Goal: Task Accomplishment & Management: Use online tool/utility

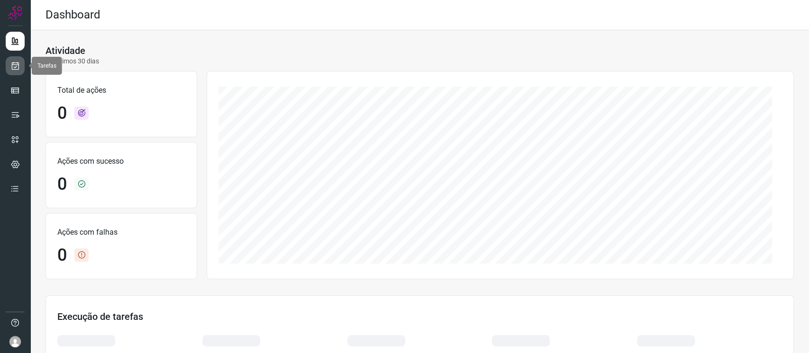
click at [13, 64] on icon at bounding box center [15, 65] width 10 height 9
click at [16, 71] on link at bounding box center [15, 65] width 19 height 19
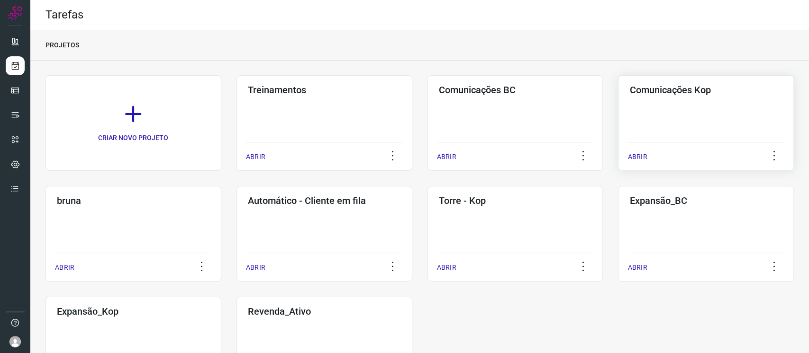
click at [649, 93] on h3 "Comunicações Kop" at bounding box center [705, 89] width 153 height 11
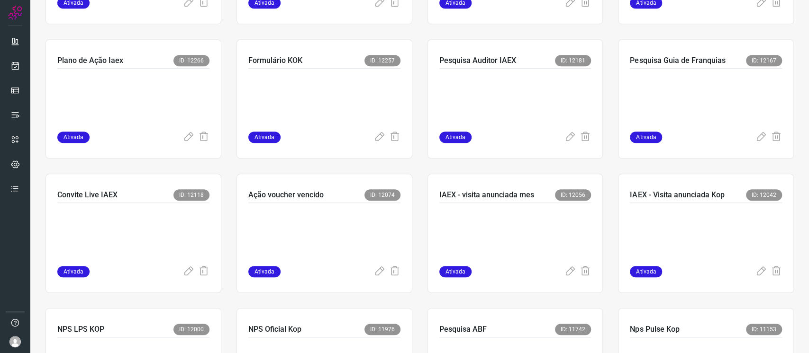
scroll to position [442, 0]
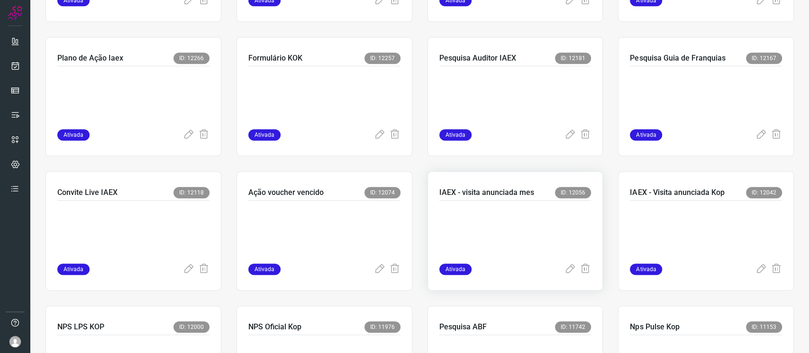
click at [500, 224] on p at bounding box center [510, 230] width 142 height 47
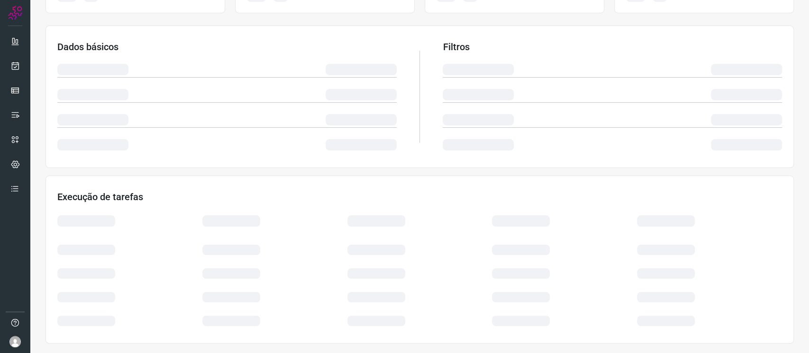
scroll to position [135, 0]
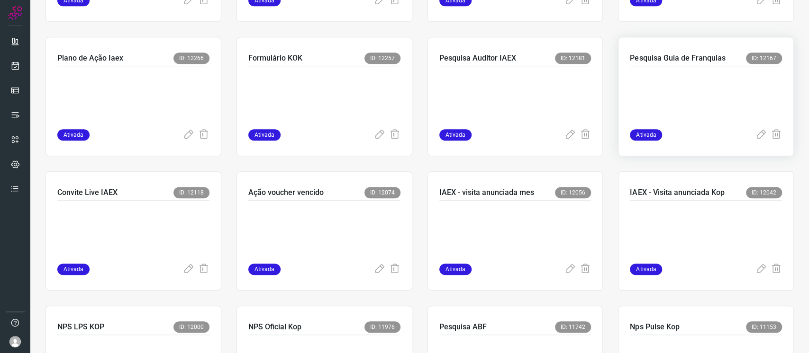
click at [716, 212] on p at bounding box center [701, 230] width 142 height 47
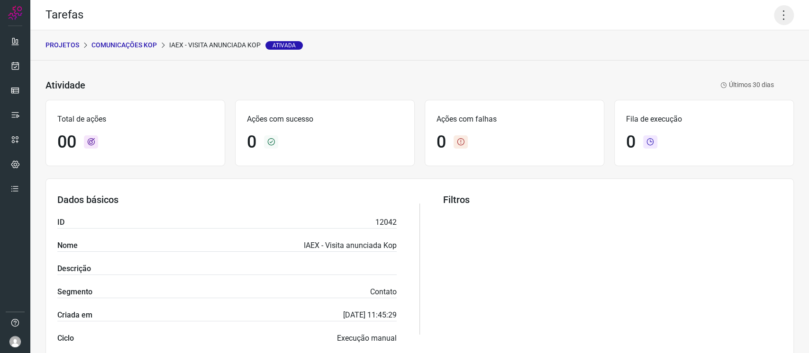
click at [779, 18] on icon at bounding box center [784, 15] width 20 height 20
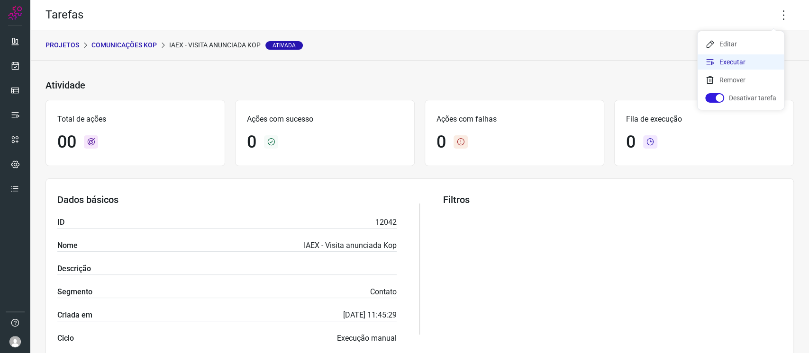
click at [744, 55] on li "Executar" at bounding box center [740, 61] width 86 height 15
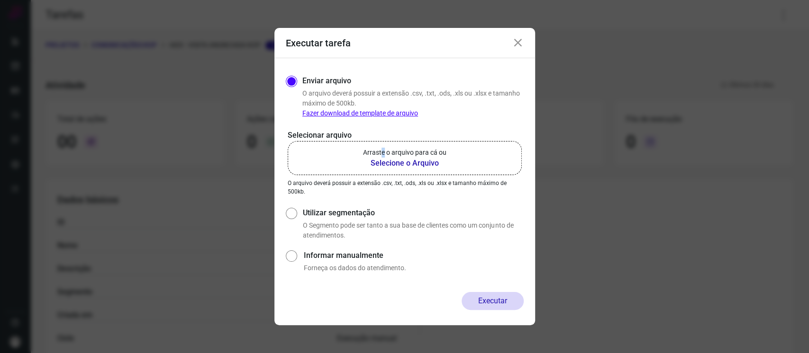
click at [382, 150] on p "Arraste o arquivo para cá ou" at bounding box center [404, 153] width 83 height 10
click at [400, 150] on p "Arraste o arquivo para cá ou" at bounding box center [404, 153] width 83 height 10
click at [0, 0] on input "Arraste o arquivo para cá ou Selecione o Arquivo" at bounding box center [0, 0] width 0 height 0
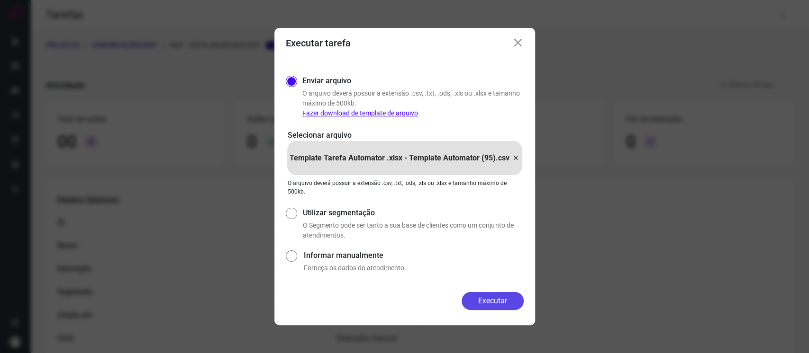
click at [503, 300] on button "Executar" at bounding box center [492, 301] width 62 height 18
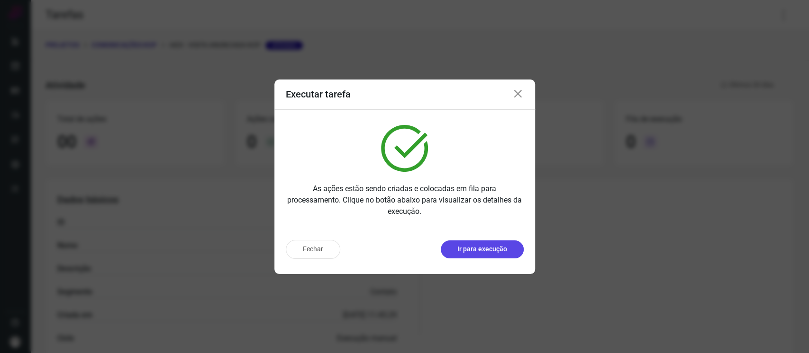
click at [463, 247] on p "Ir para execução" at bounding box center [482, 249] width 50 height 10
